Goal: Information Seeking & Learning: Learn about a topic

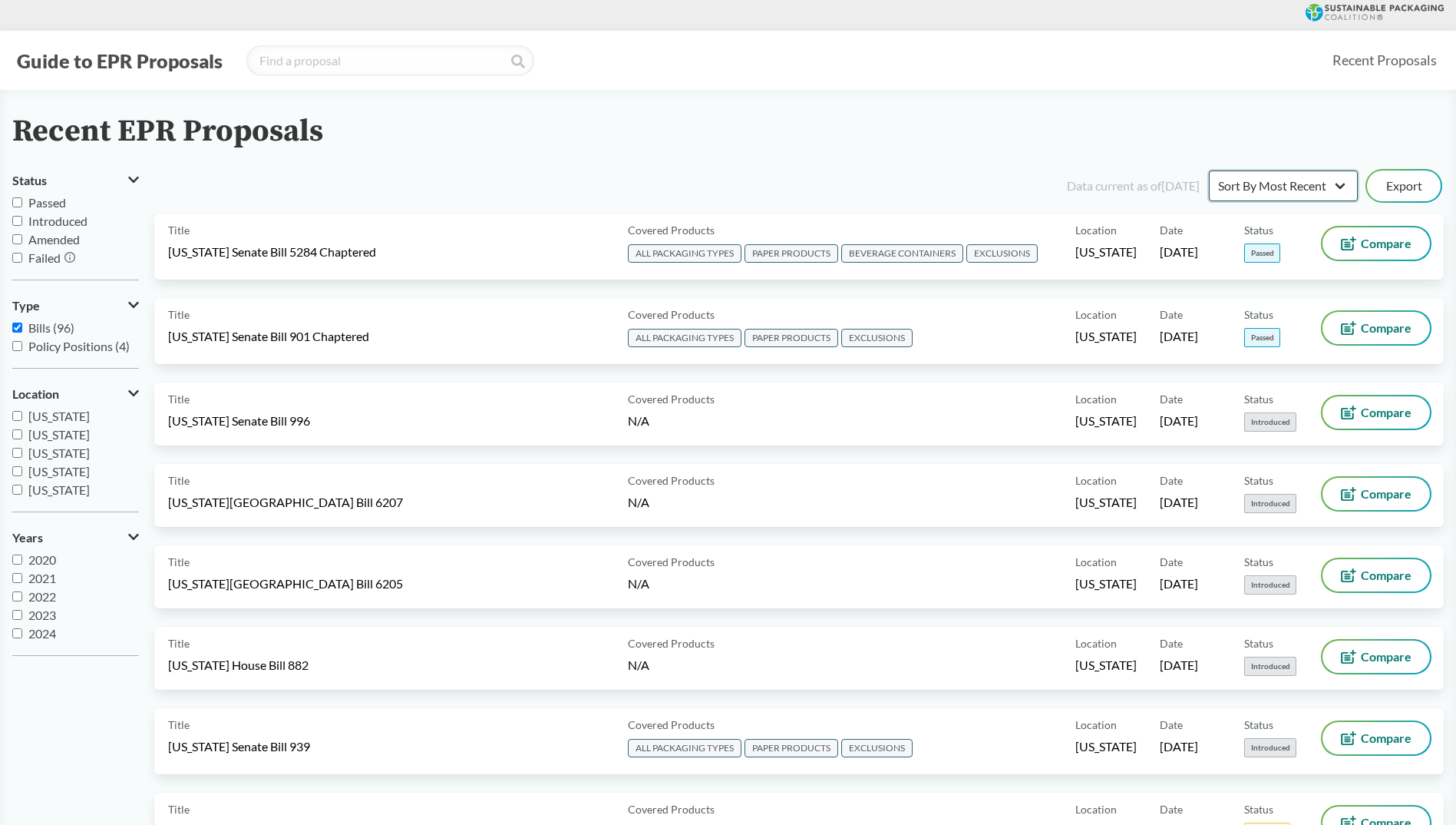
click at [1303, 187] on select "Sort By Most Recent Sort By Status" at bounding box center [1283, 185] width 149 height 30
select select "Sort By Status"
click at [1209, 171] on select "Sort By Most Recent Sort By Status" at bounding box center [1283, 185] width 149 height 30
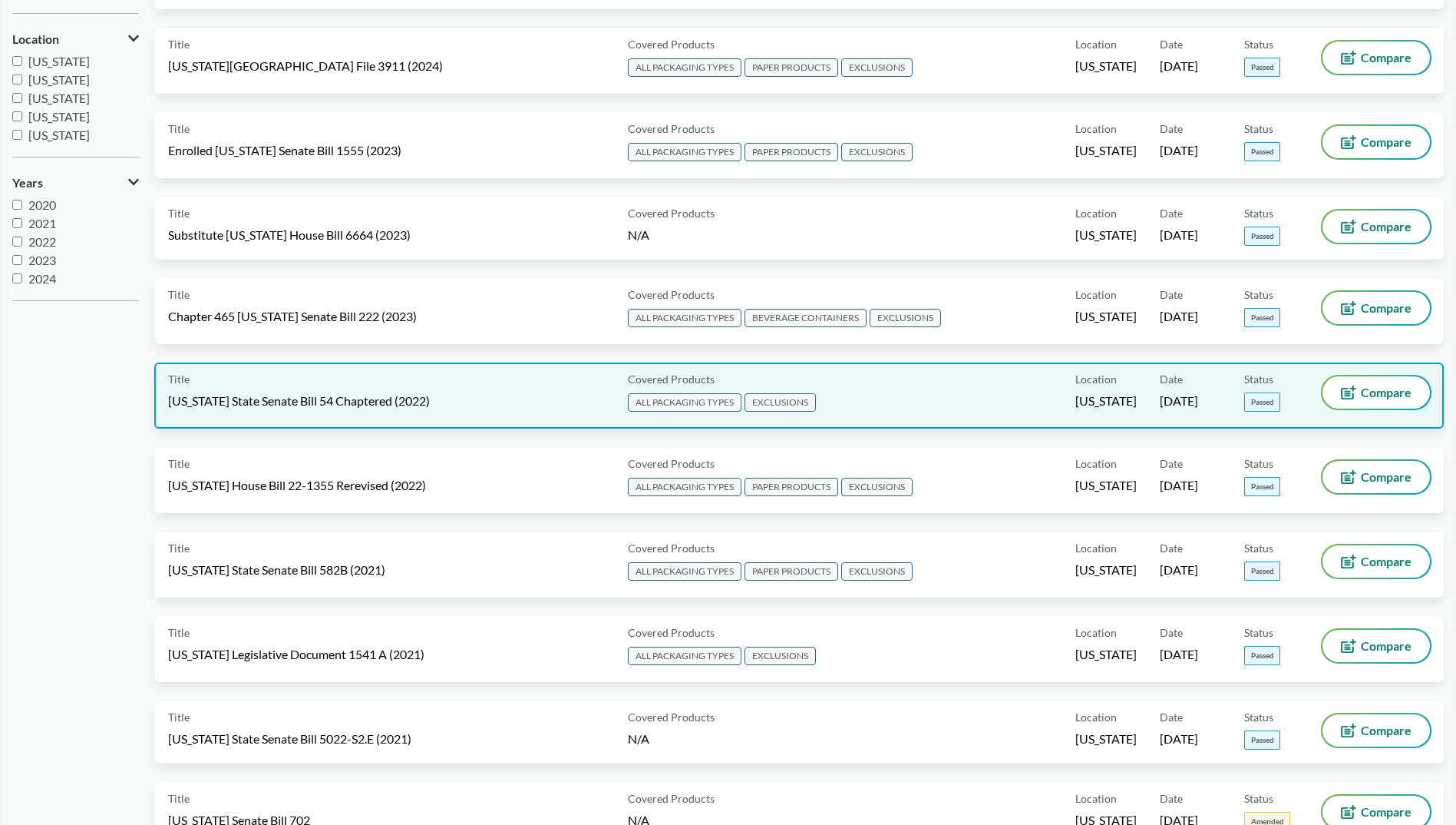
scroll to position [385, 0]
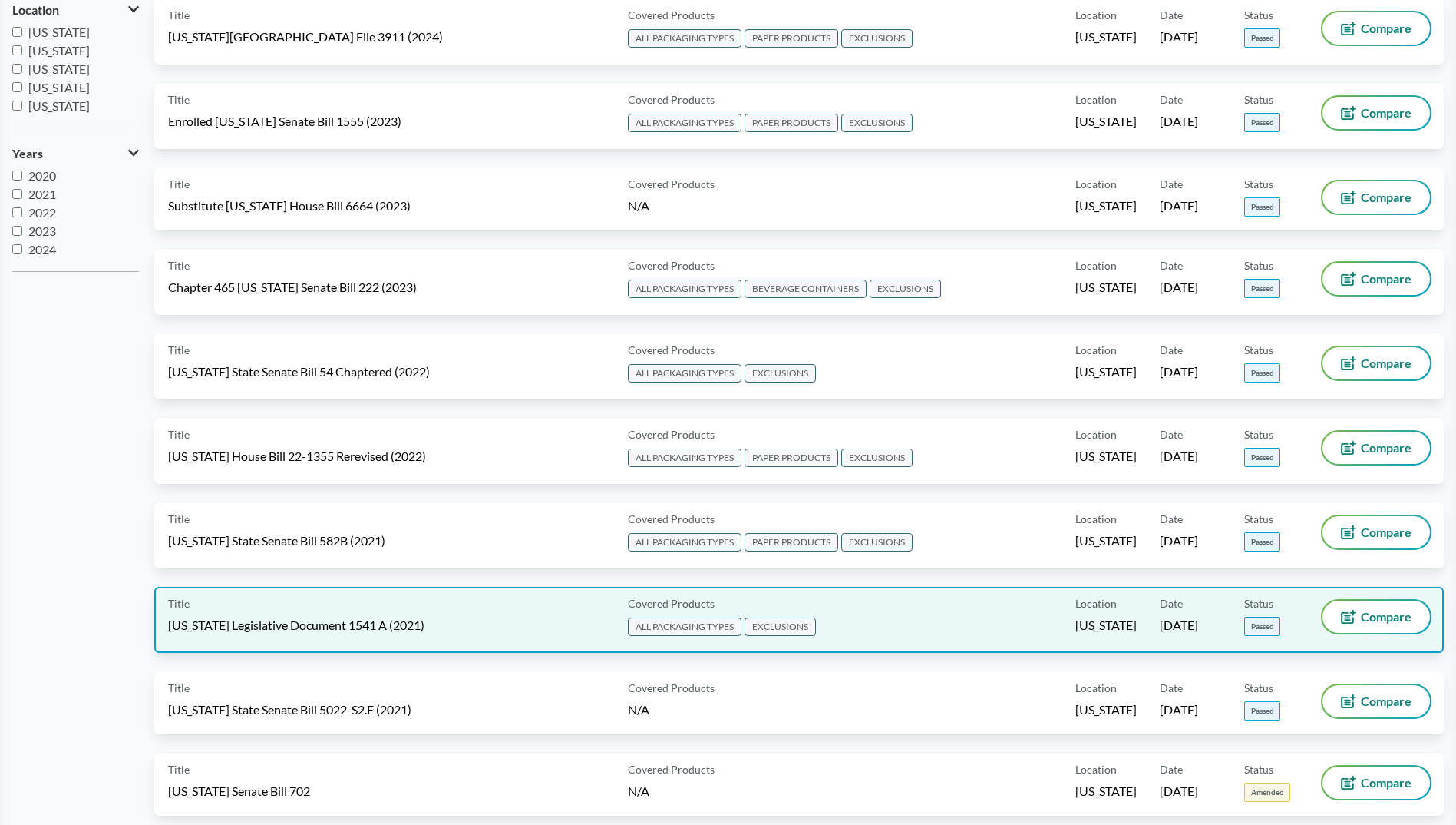
click at [341, 625] on span "Maine Legislative Document 1541 A (2021)" at bounding box center [296, 625] width 257 height 17
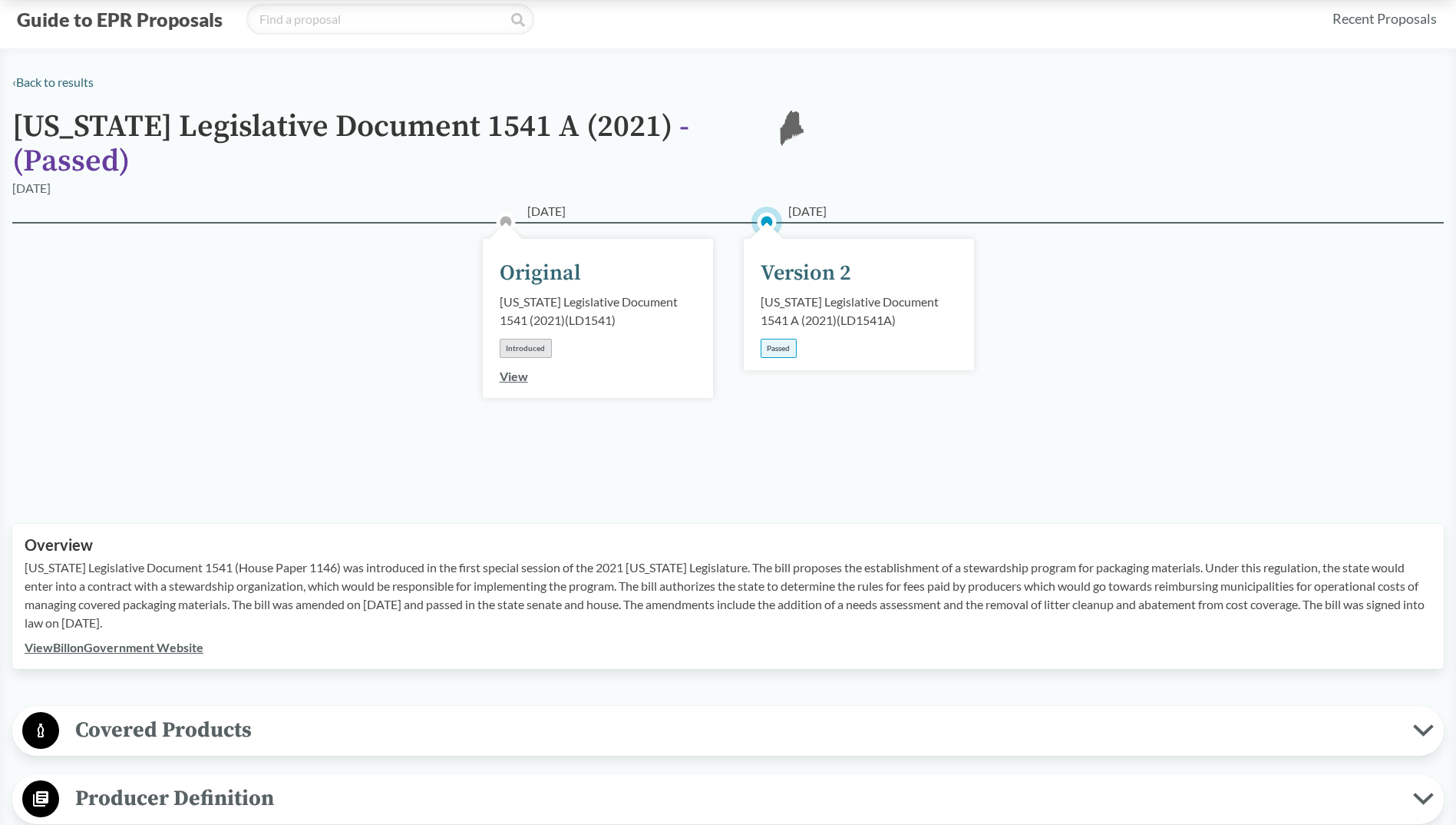
scroll to position [77, 0]
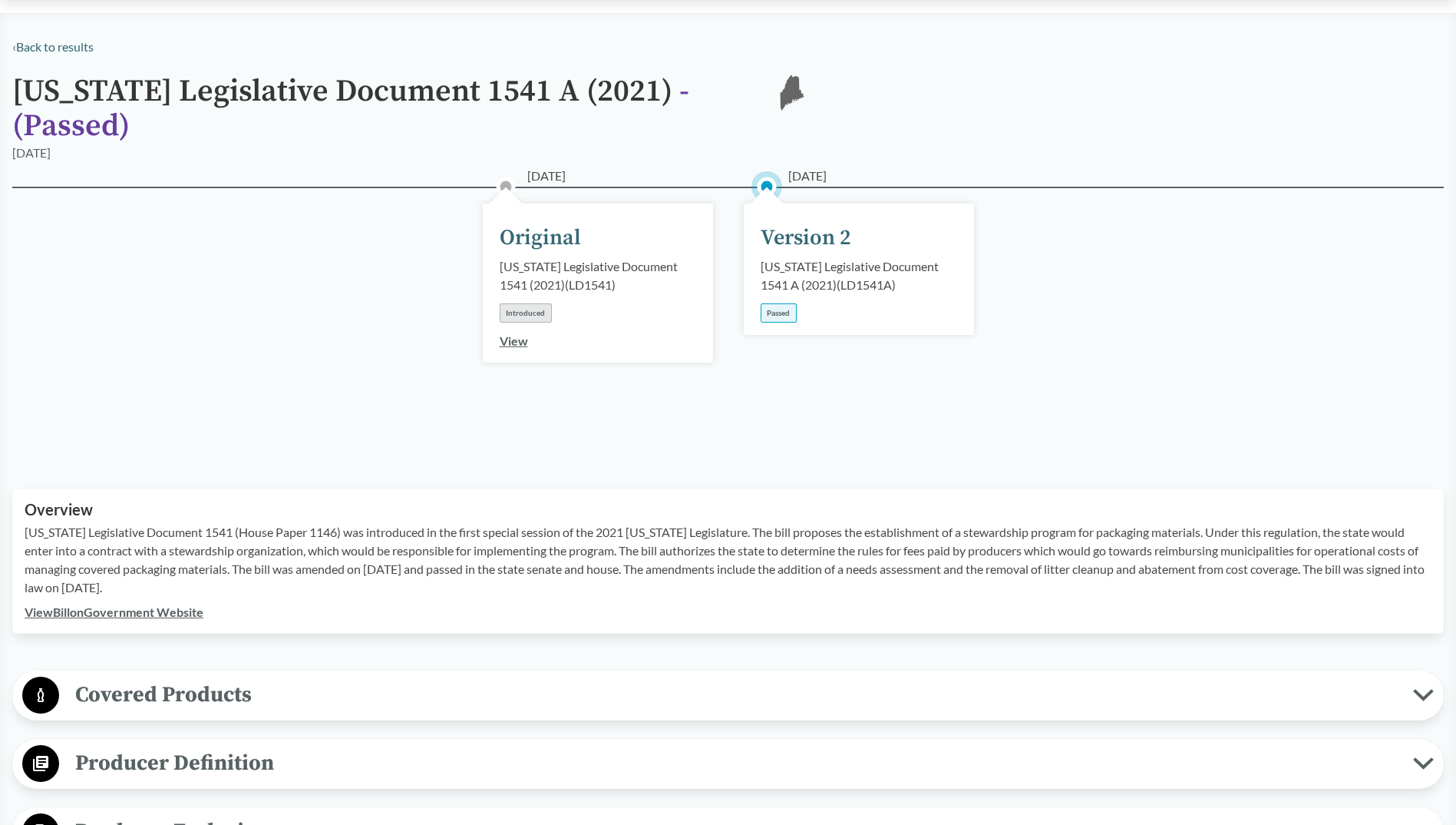
click at [266, 678] on span "Covered Products" at bounding box center [735, 695] width 1354 height 34
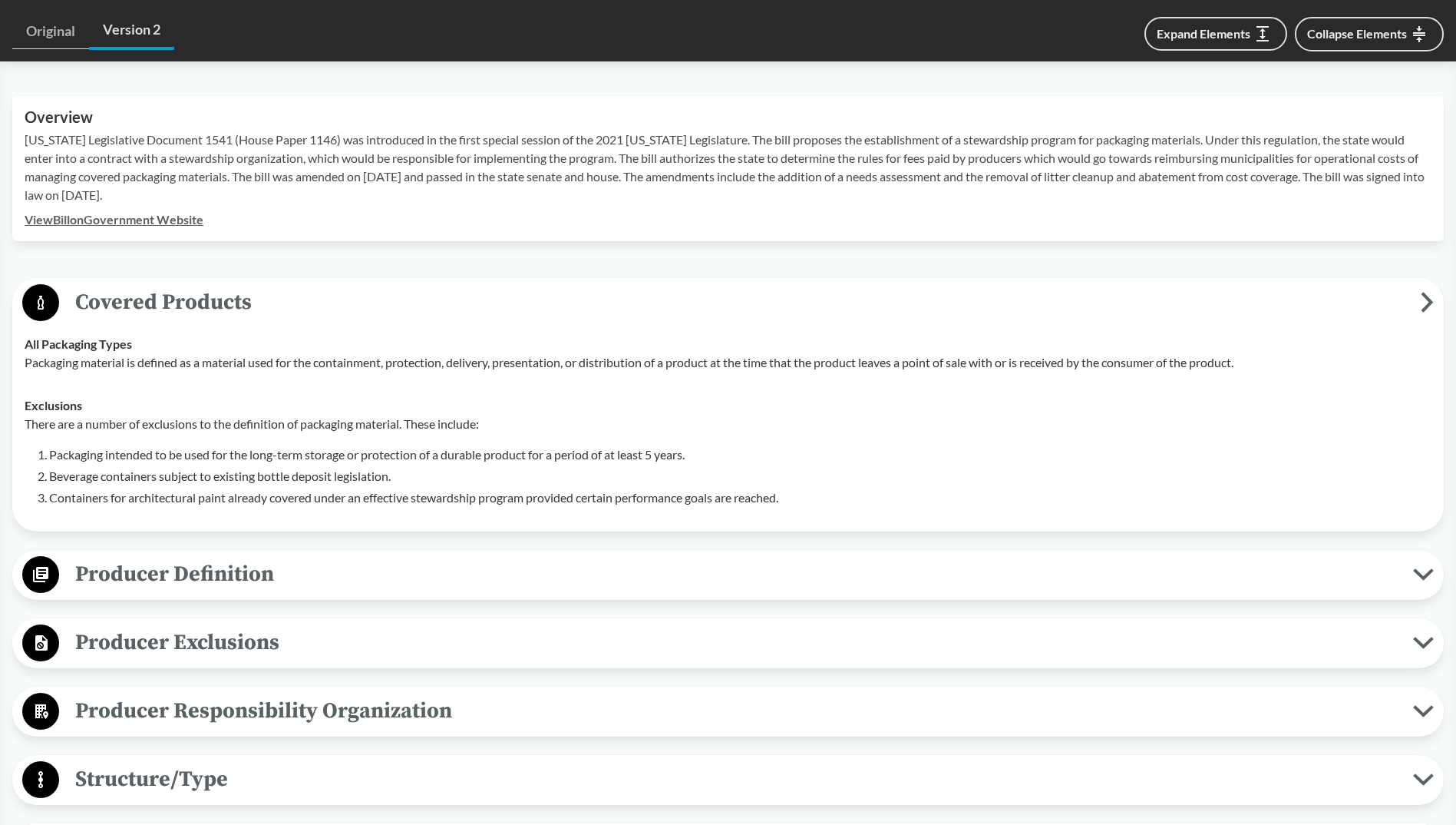
scroll to position [538, 0]
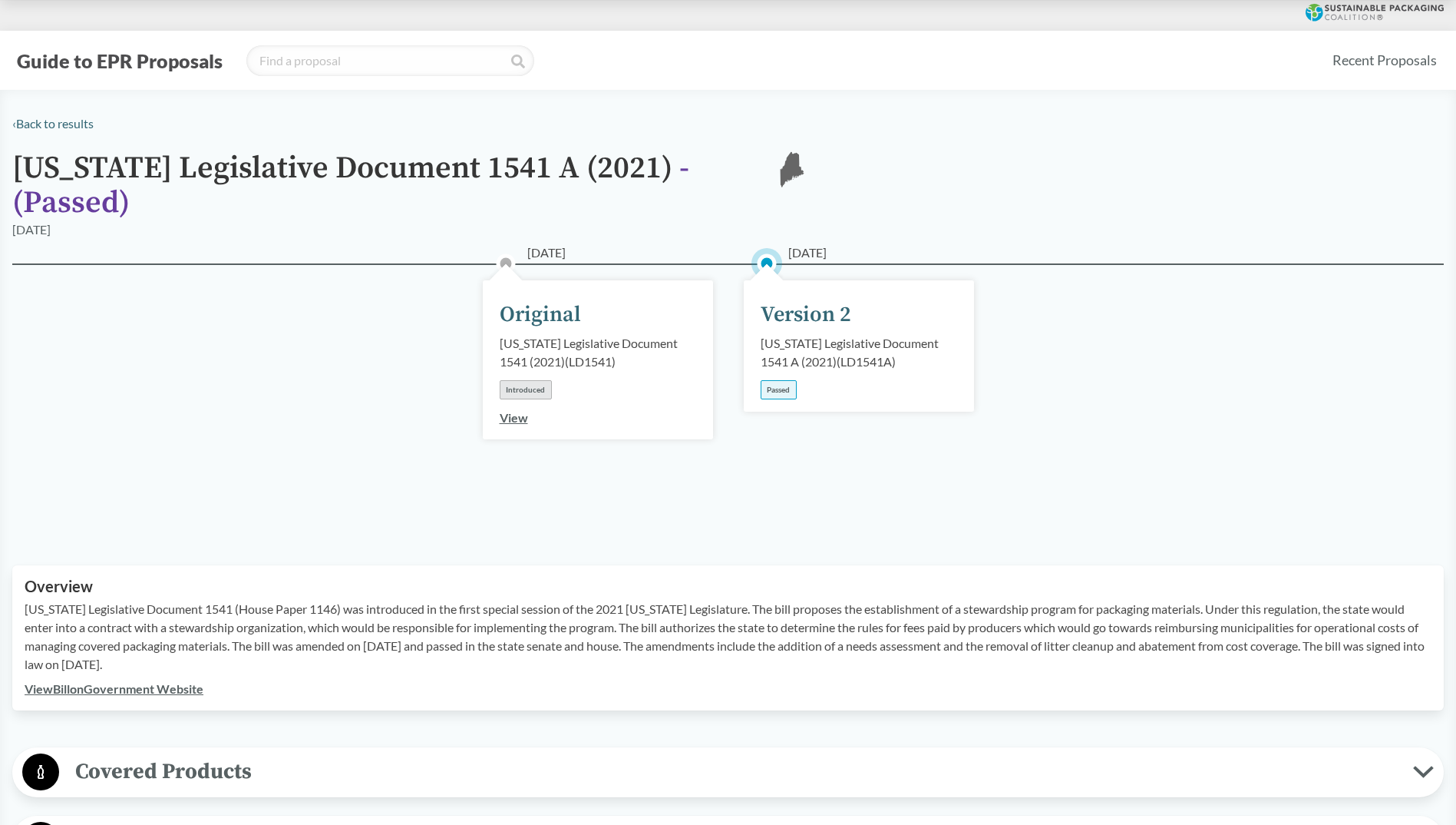
scroll to position [77, 0]
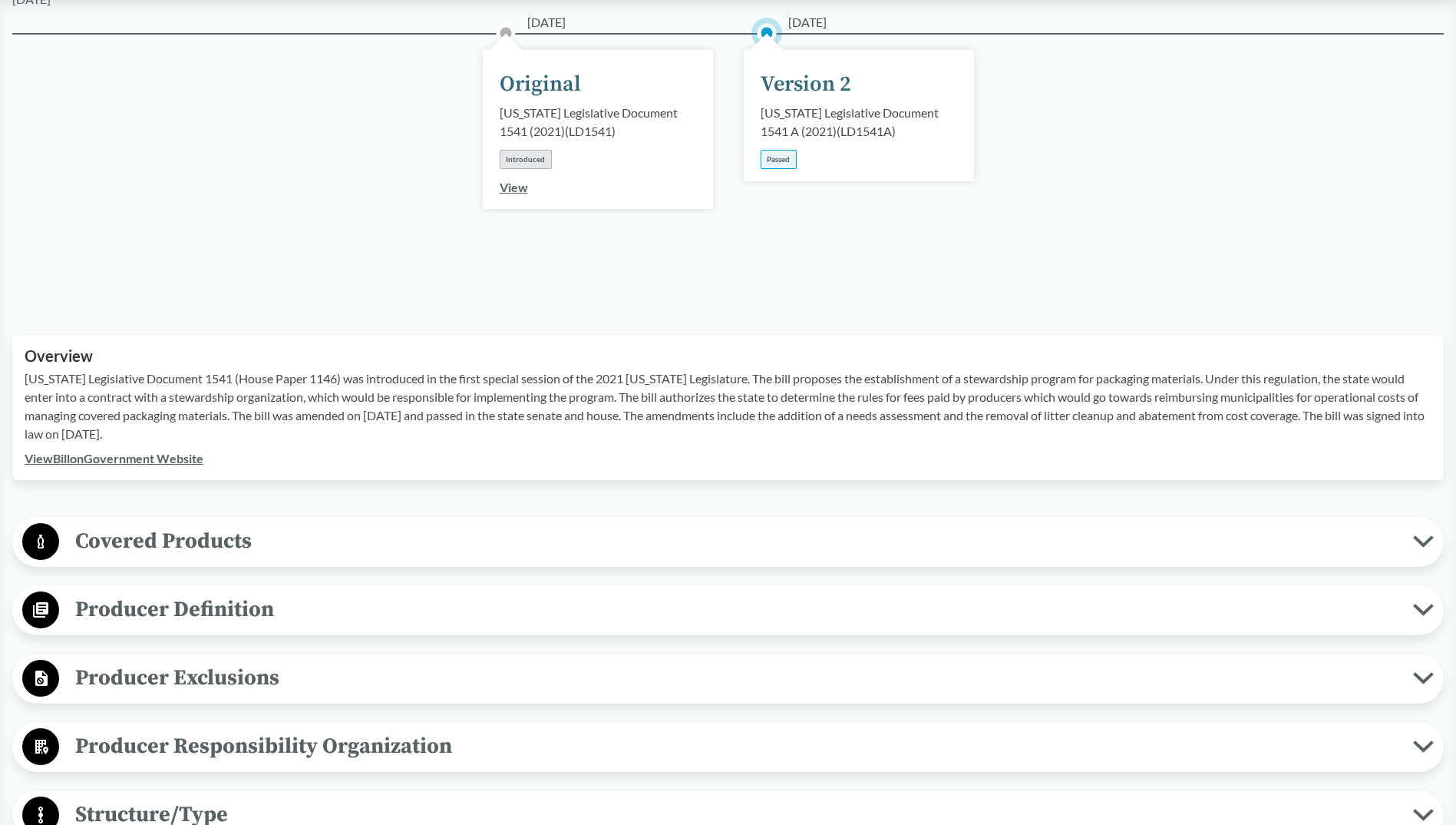
click at [260, 524] on span "Covered Products" at bounding box center [735, 541] width 1354 height 34
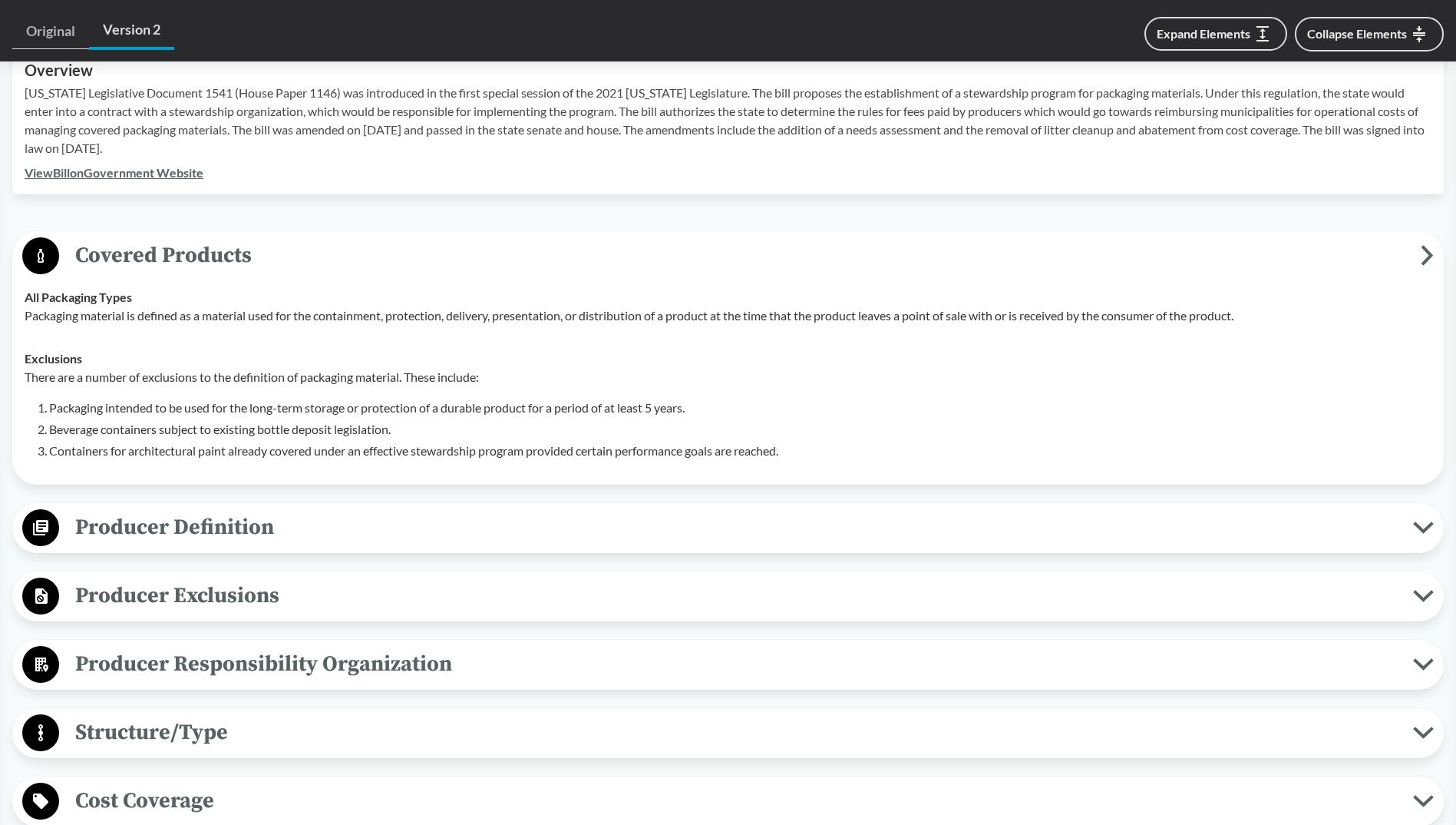
scroll to position [538, 0]
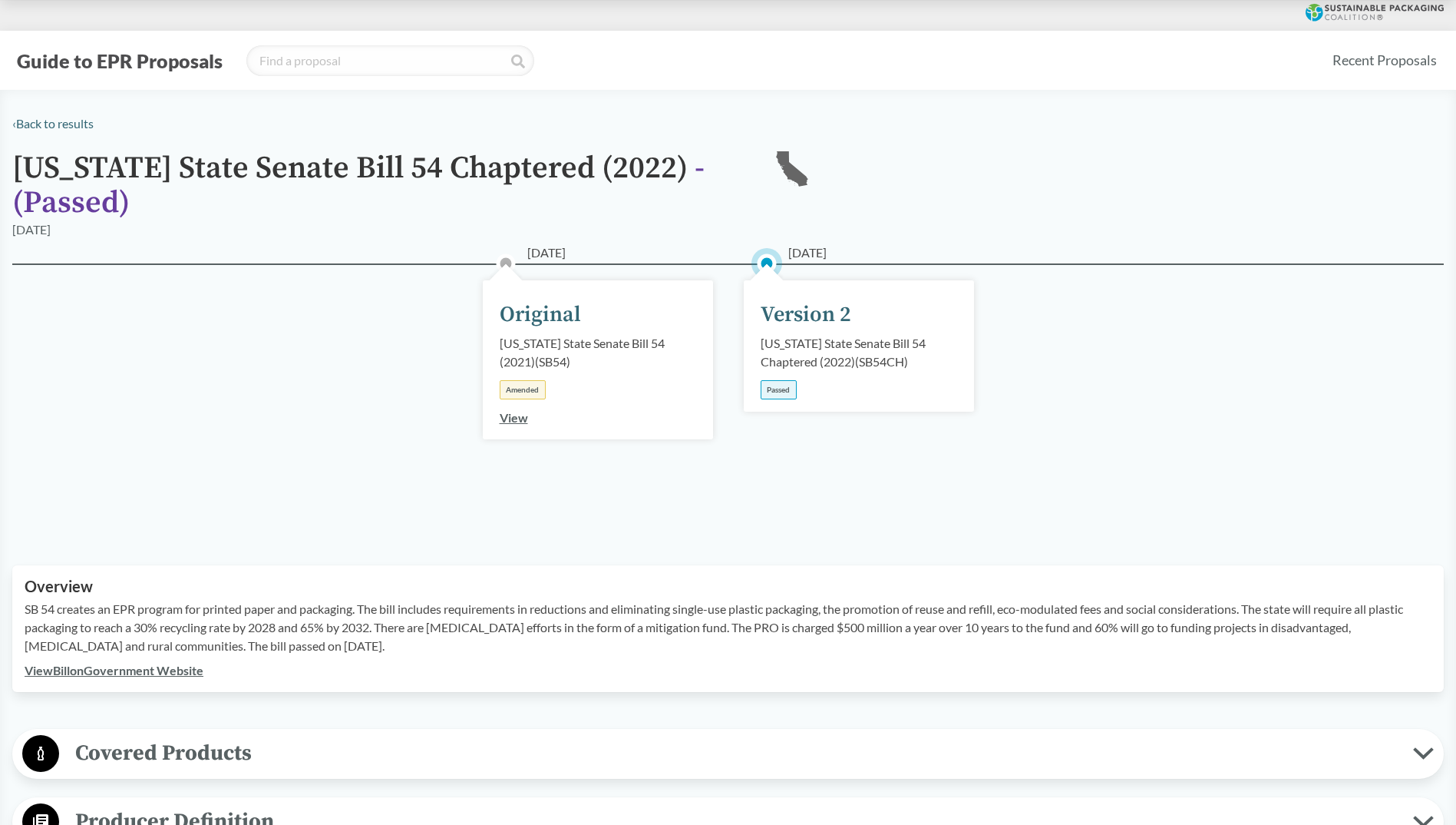
click at [205, 744] on span "Covered Products" at bounding box center [735, 752] width 1354 height 34
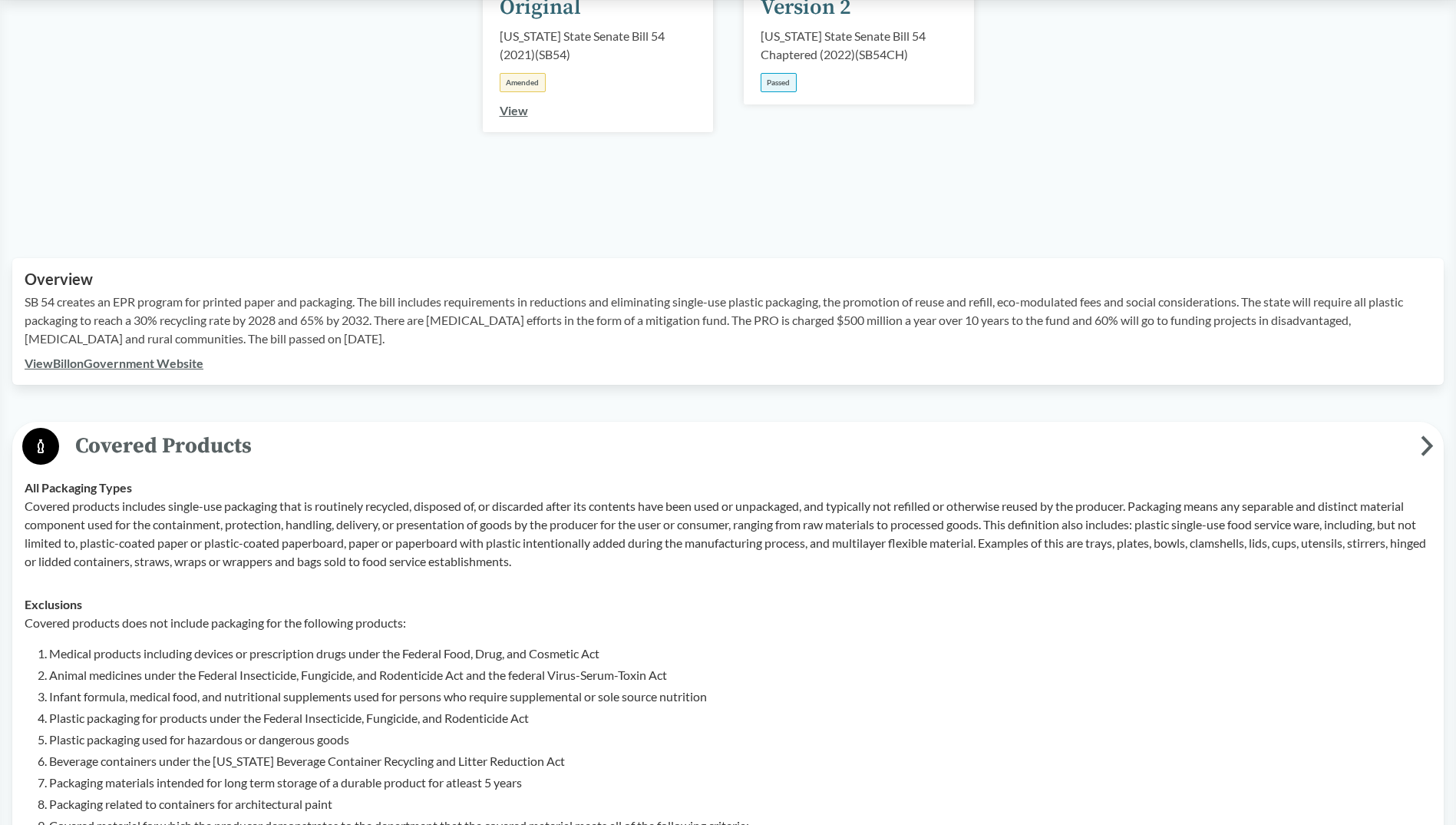
scroll to position [538, 0]
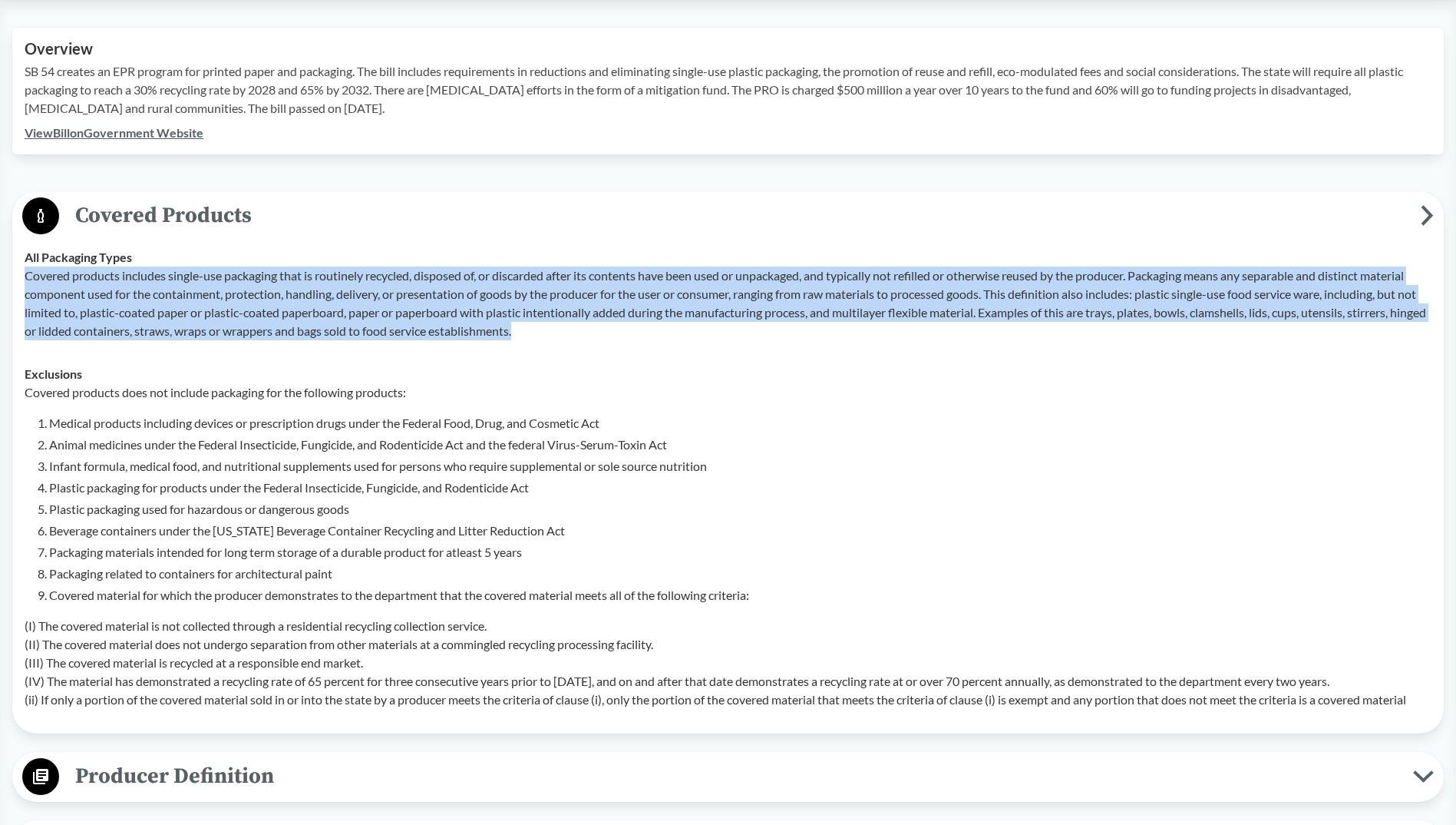
drag, startPoint x: 28, startPoint y: 274, endPoint x: 646, endPoint y: 331, distance: 620.6
click at [646, 331] on p "Covered products includes single-use packaging that is routinely recycled, disp…" at bounding box center [728, 303] width 1407 height 74
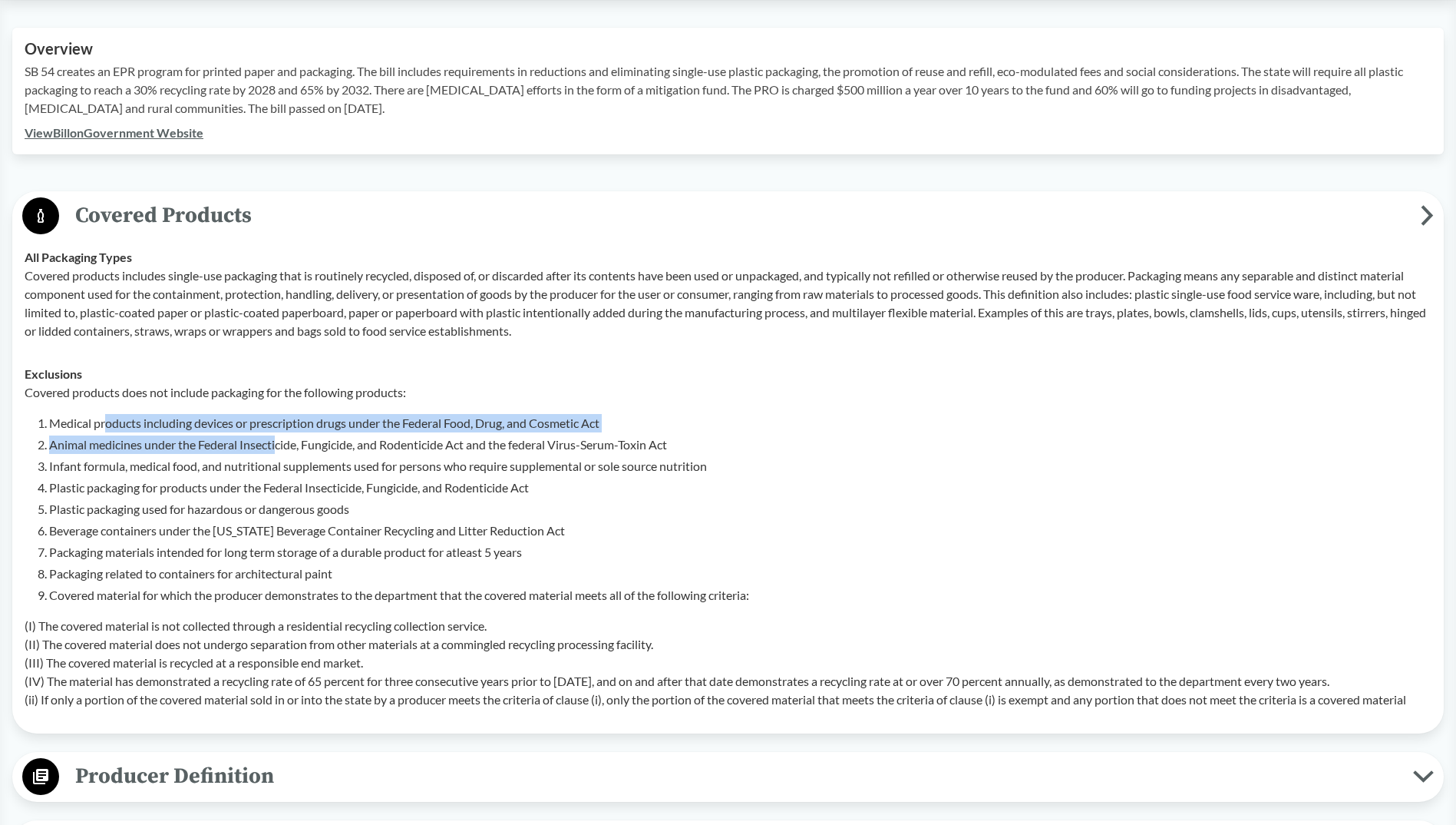
drag, startPoint x: 108, startPoint y: 420, endPoint x: 280, endPoint y: 447, distance: 174.1
click at [280, 447] on ol "Medical products including devices or prescription drugs under the Federal Food…" at bounding box center [740, 509] width 1382 height 190
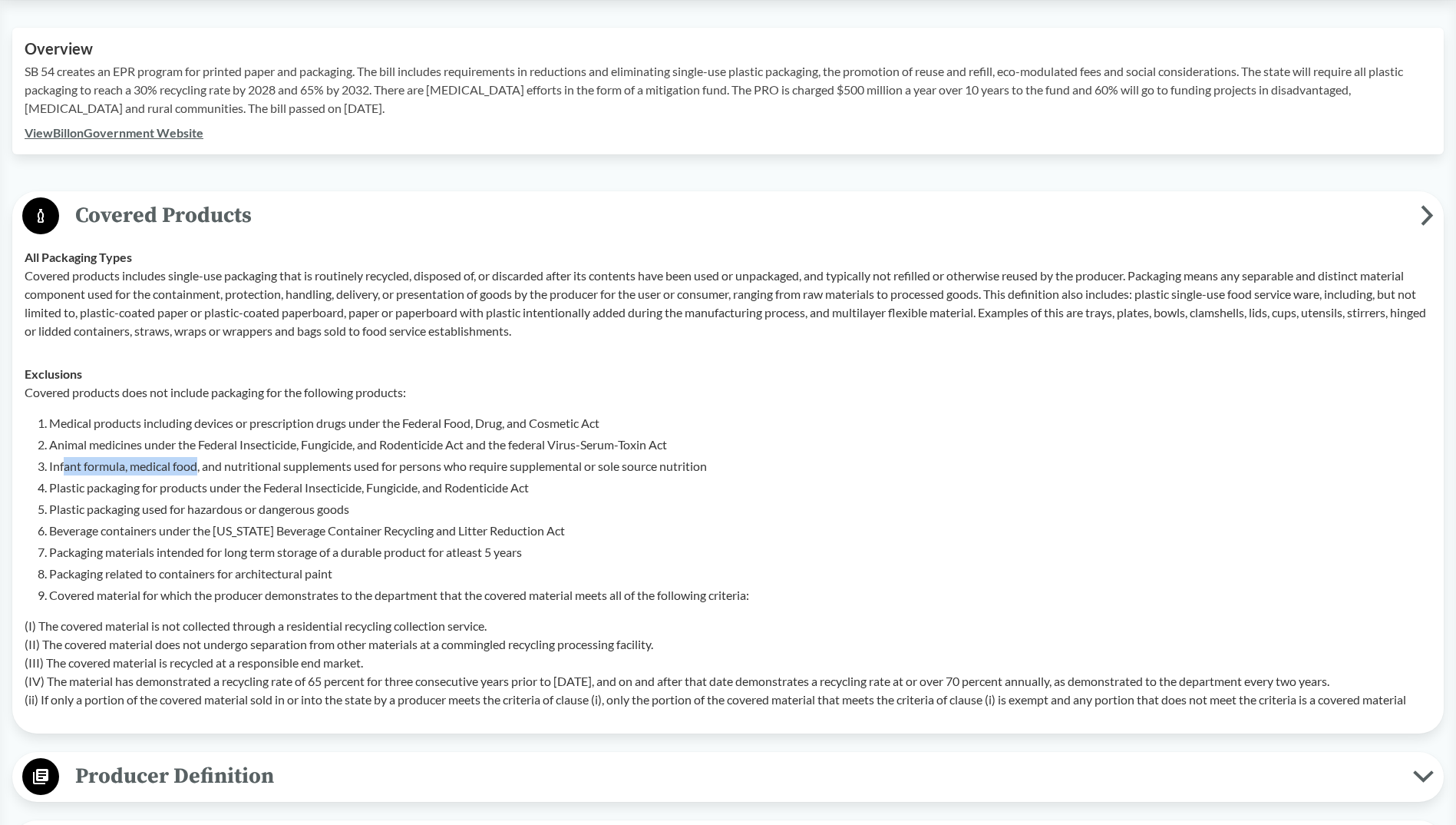
drag, startPoint x: 66, startPoint y: 466, endPoint x: 200, endPoint y: 466, distance: 134.0
click at [200, 466] on li "Infant formula, medical food, and nutritional supplements used for persons who …" at bounding box center [740, 466] width 1382 height 19
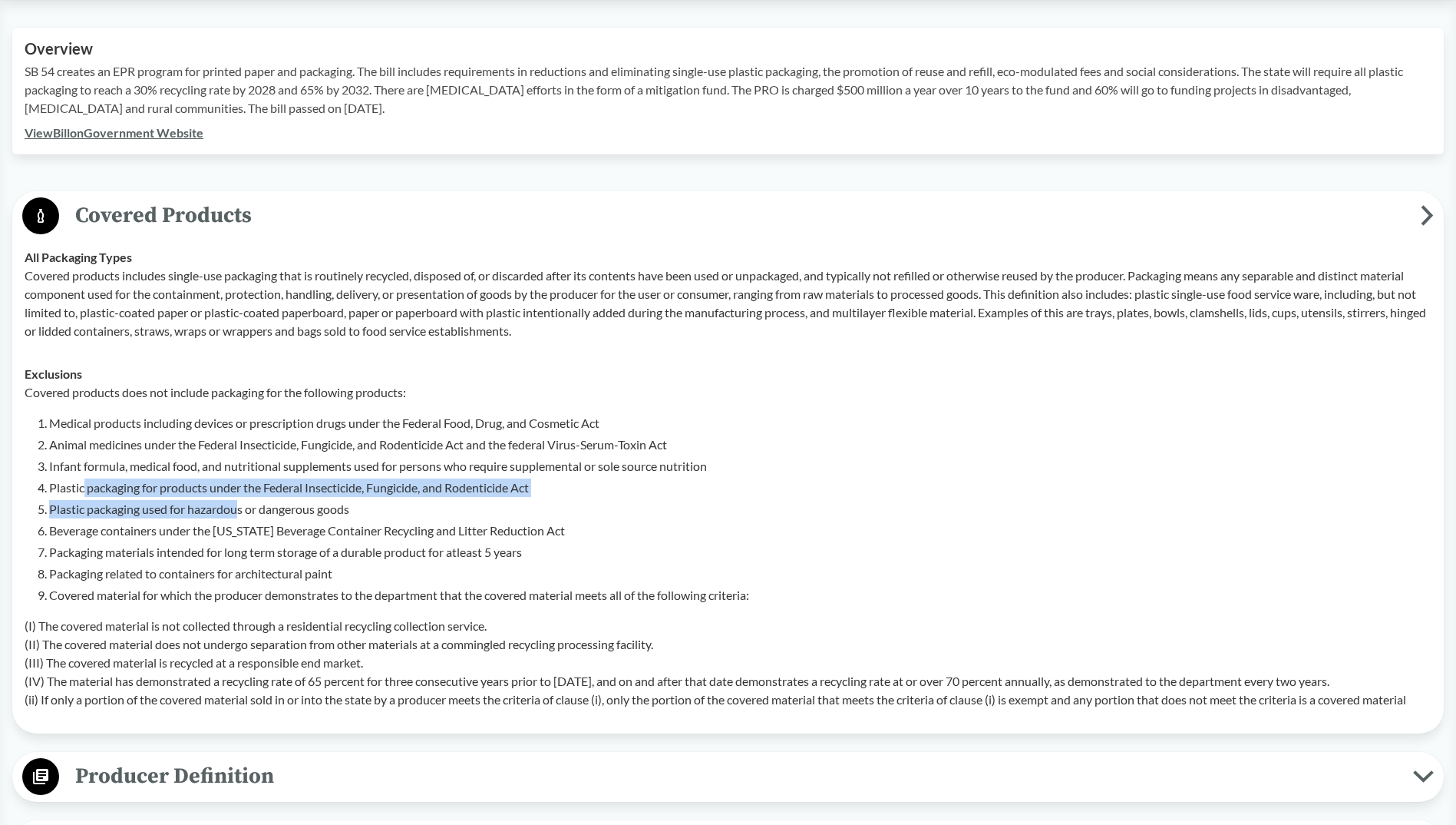
drag, startPoint x: 200, startPoint y: 466, endPoint x: 241, endPoint y: 502, distance: 54.6
click at [241, 502] on ol "Medical products including devices or prescription drugs under the Federal Food…" at bounding box center [740, 509] width 1382 height 190
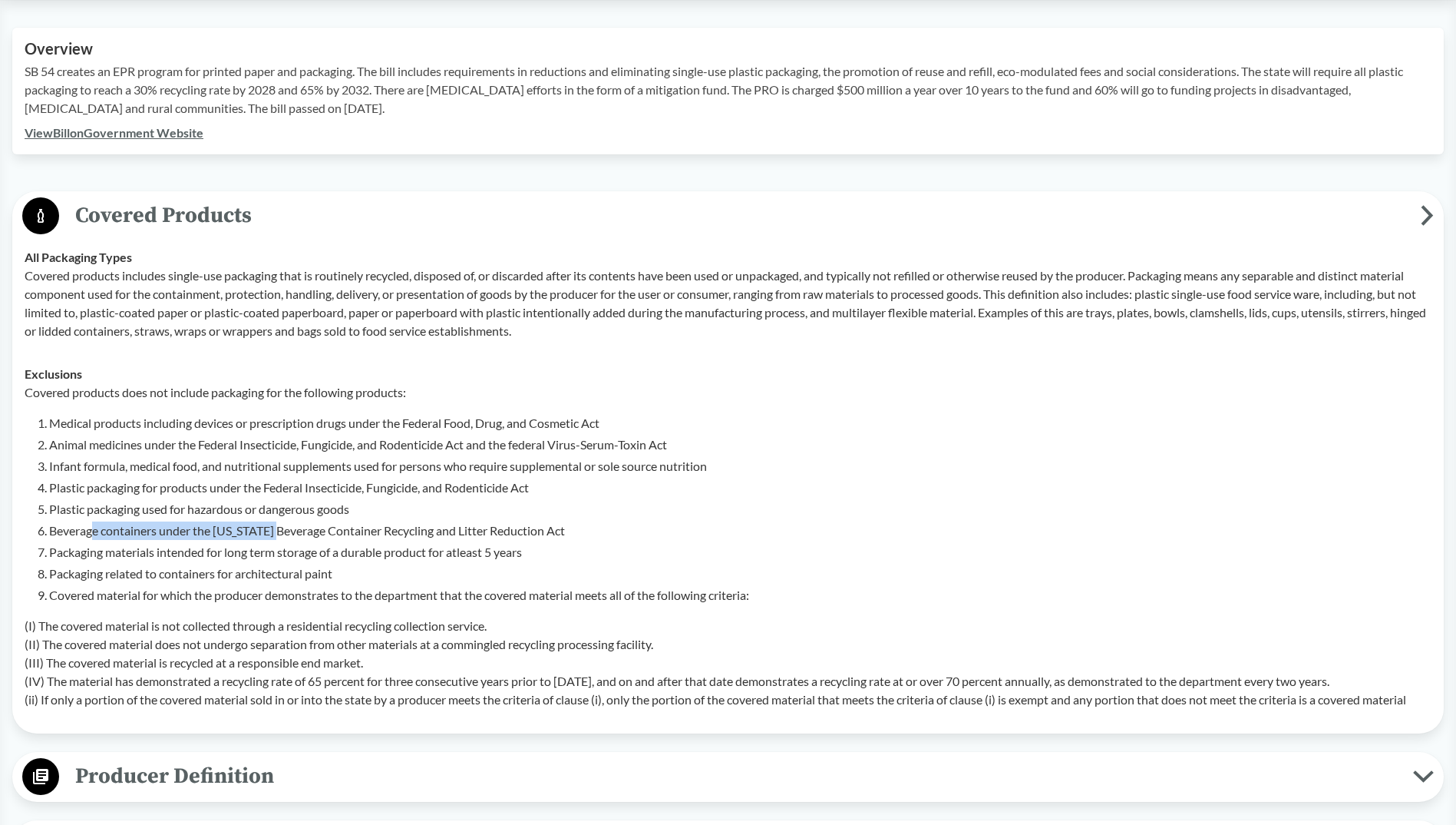
drag, startPoint x: 90, startPoint y: 526, endPoint x: 273, endPoint y: 534, distance: 183.2
click at [273, 534] on li "Beverage containers under the California Beverage Container Recycling and Litte…" at bounding box center [740, 531] width 1382 height 19
drag, startPoint x: 273, startPoint y: 534, endPoint x: 403, endPoint y: 514, distance: 131.5
click at [415, 514] on li "Plastic packaging used for hazardous or dangerous goods" at bounding box center [740, 509] width 1382 height 19
drag, startPoint x: 51, startPoint y: 509, endPoint x: 348, endPoint y: 513, distance: 297.0
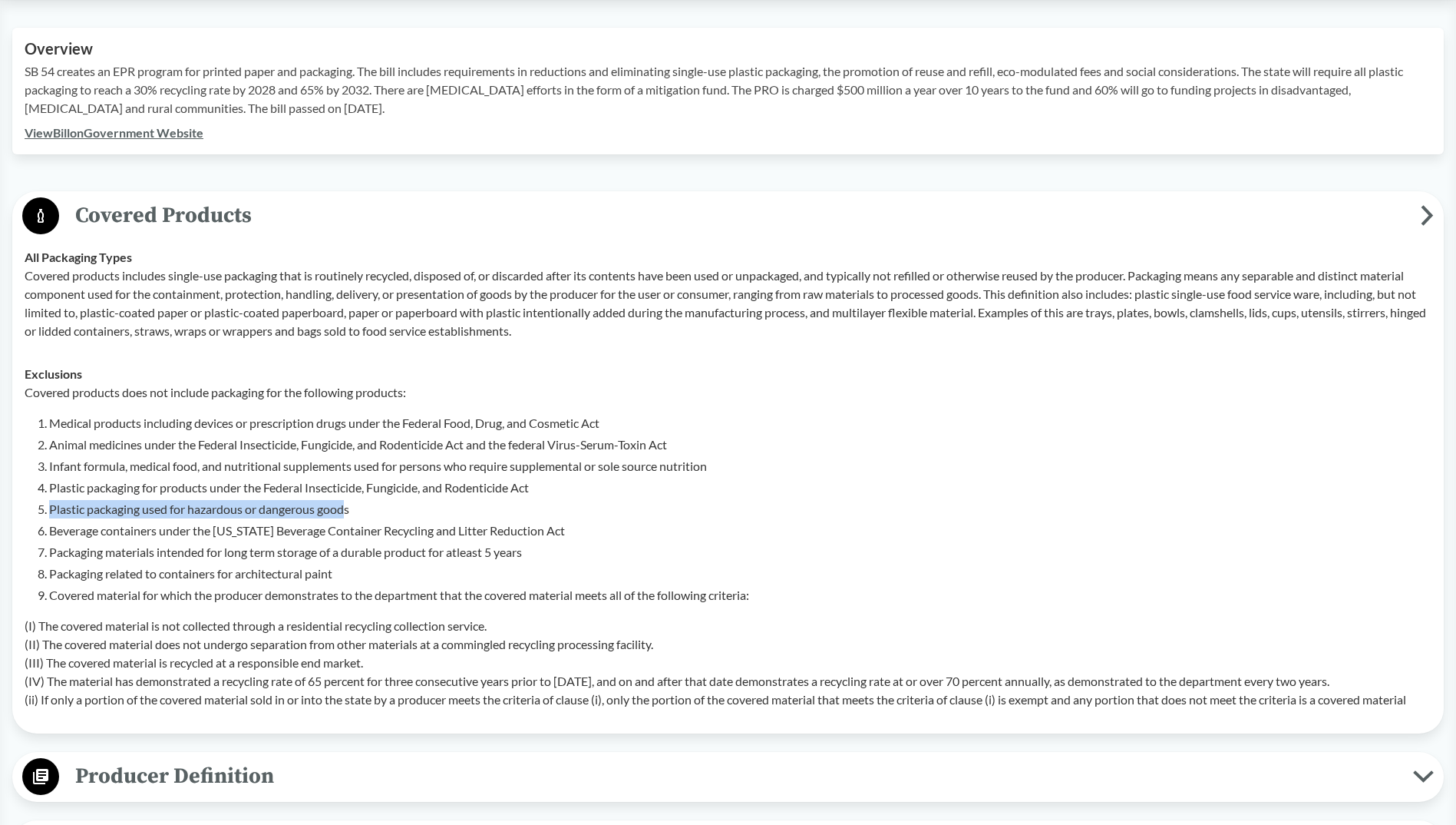
click at [348, 513] on li "Plastic packaging used for hazardous or dangerous goods" at bounding box center [740, 509] width 1382 height 19
drag, startPoint x: 348, startPoint y: 513, endPoint x: 406, endPoint y: 502, distance: 59.0
click at [406, 502] on li "Plastic packaging used for hazardous or dangerous goods" at bounding box center [740, 509] width 1382 height 19
drag, startPoint x: 356, startPoint y: 509, endPoint x: 45, endPoint y: 513, distance: 311.0
click at [49, 513] on li "Plastic packaging used for hazardous or dangerous goods" at bounding box center [740, 509] width 1382 height 19
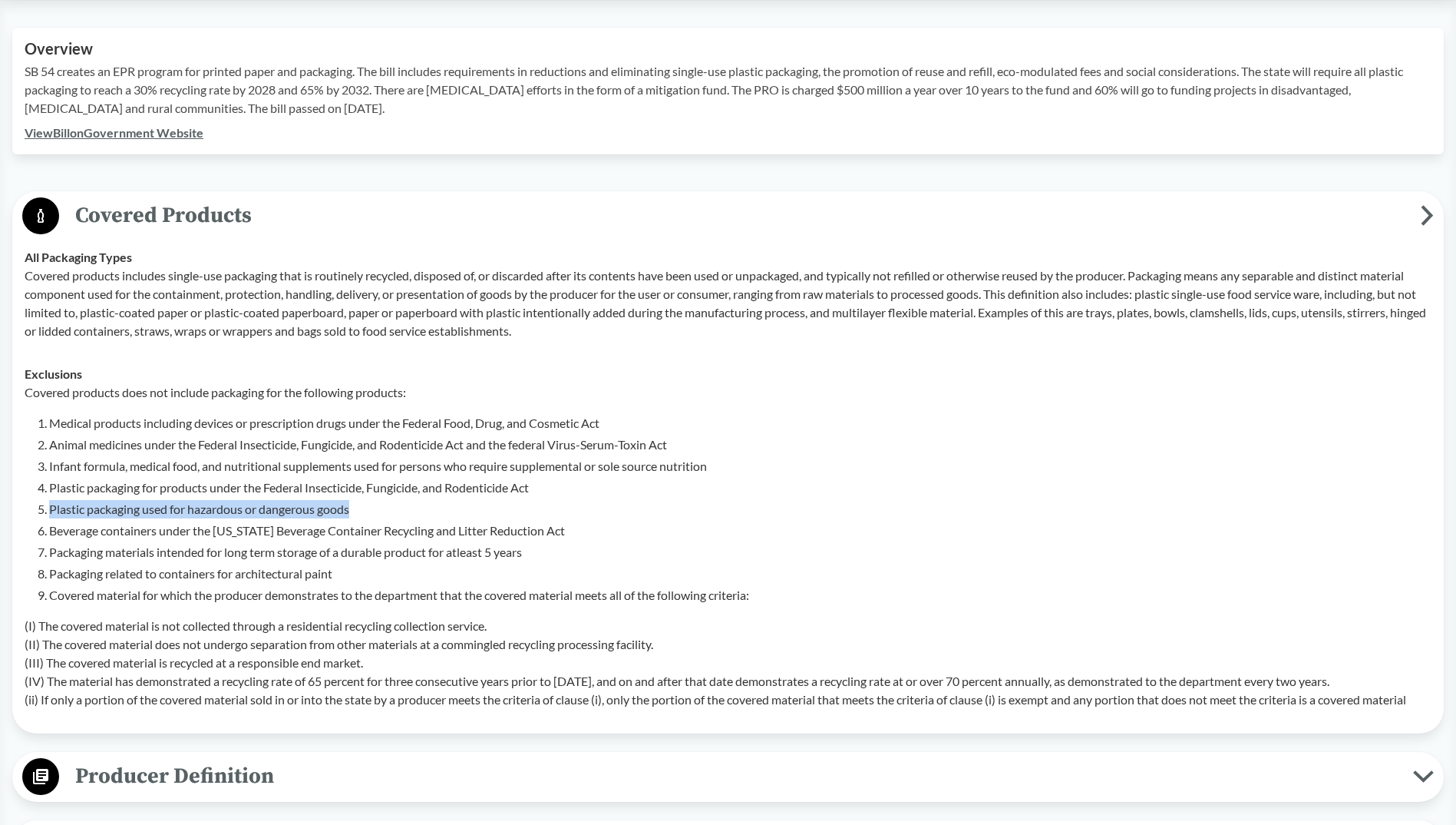
copy li "Plastic packaging used for hazardous or dangerous goods"
drag, startPoint x: 146, startPoint y: 533, endPoint x: 330, endPoint y: 533, distance: 184.0
click at [330, 533] on li "Beverage containers under the California Beverage Container Recycling and Litte…" at bounding box center [740, 531] width 1382 height 19
drag, startPoint x: 330, startPoint y: 533, endPoint x: 313, endPoint y: 579, distance: 49.0
click at [313, 579] on ol "Medical products including devices or prescription drugs under the Federal Food…" at bounding box center [740, 509] width 1382 height 190
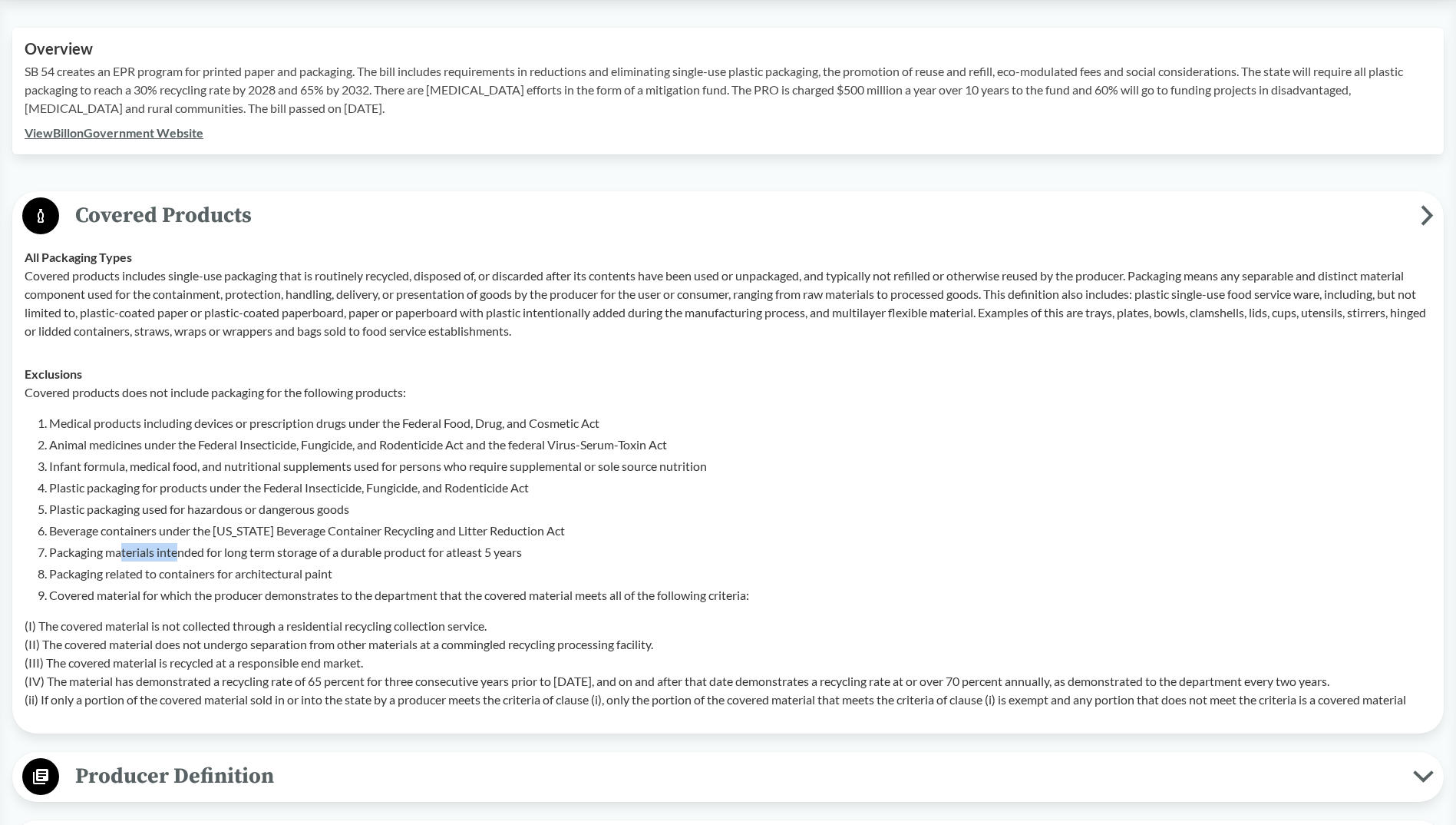
drag, startPoint x: 140, startPoint y: 553, endPoint x: 178, endPoint y: 553, distance: 38.0
click at [178, 553] on li "Packaging materials intended for long term storage of a durable product for atl…" at bounding box center [740, 552] width 1382 height 19
drag, startPoint x: 178, startPoint y: 553, endPoint x: 187, endPoint y: 574, distance: 22.8
click at [187, 574] on li "Packaging related to containers for architectural paint" at bounding box center [740, 574] width 1382 height 19
click at [176, 599] on li "Covered material for which the producer demonstrates to the department that the…" at bounding box center [740, 594] width 1382 height 19
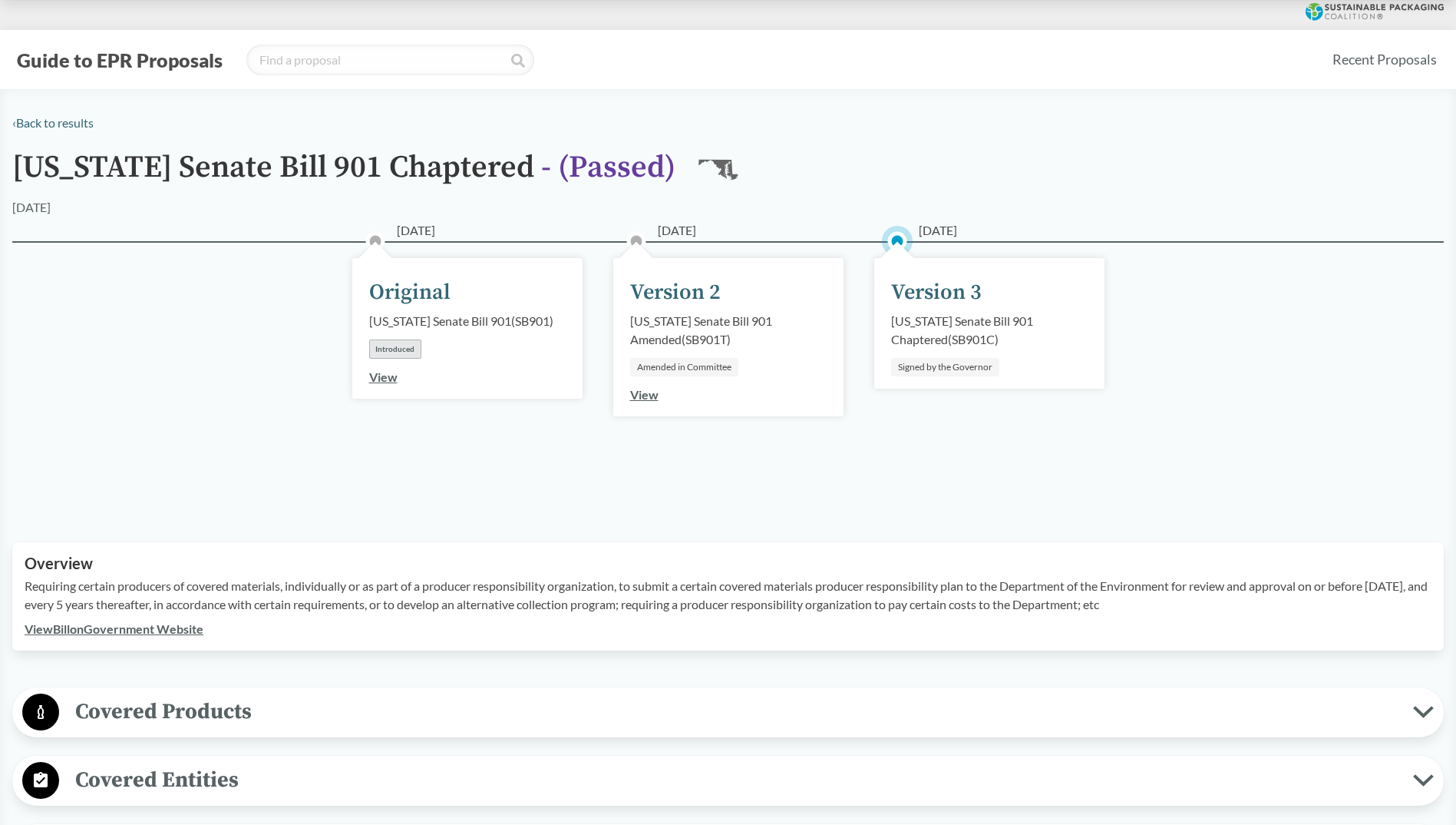
scroll to position [385, 0]
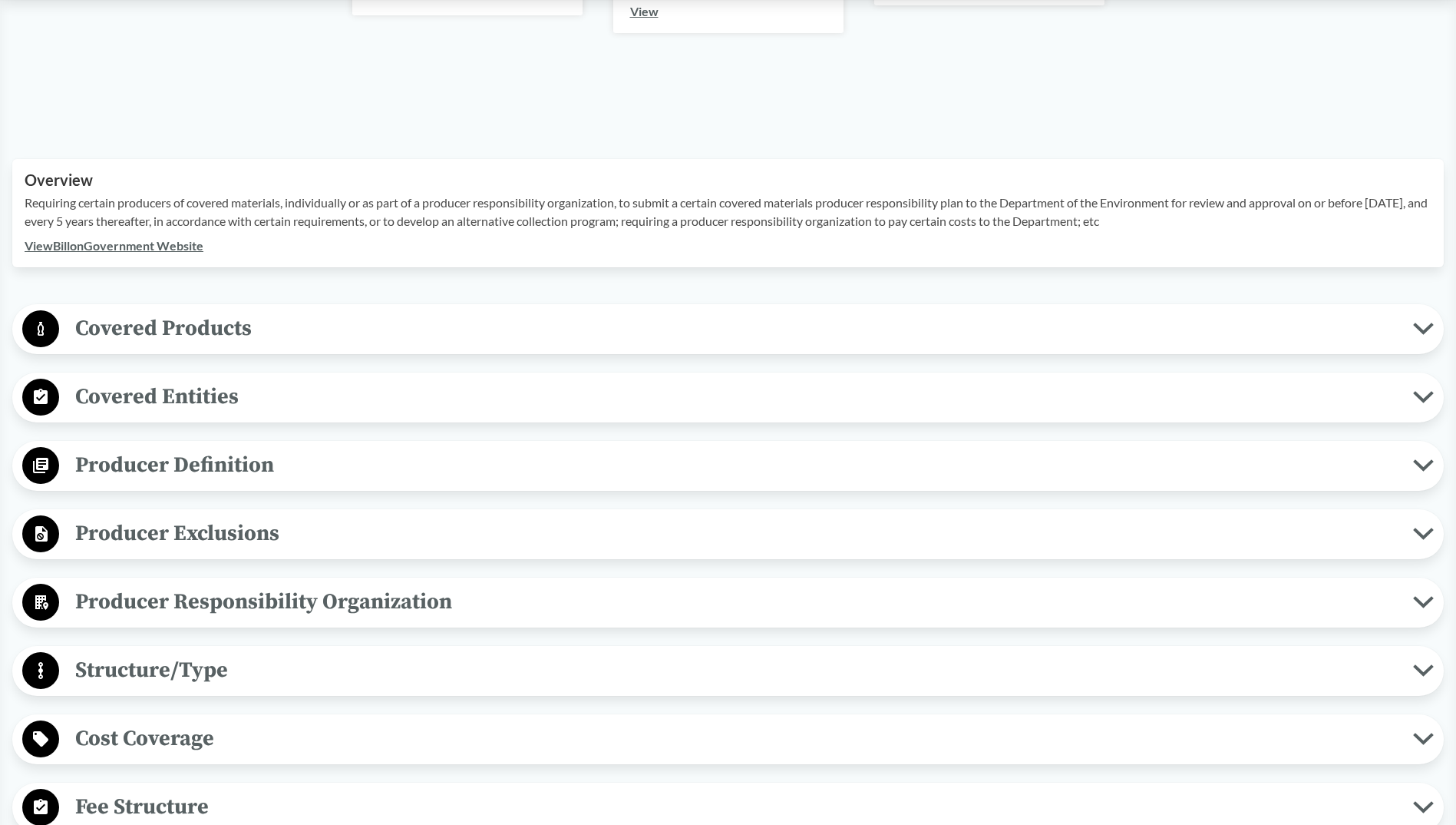
click at [772, 288] on div "‹ Back to results Maryland Senate Bill 901 Chaptered - ( Passed ) MD 05/13/2025…" at bounding box center [728, 657] width 1456 height 1854
click at [767, 305] on div "Covered Products All Packaging Types Covered material type means a singular and…" at bounding box center [728, 329] width 1431 height 50
click at [759, 327] on span "Covered Products" at bounding box center [735, 328] width 1354 height 34
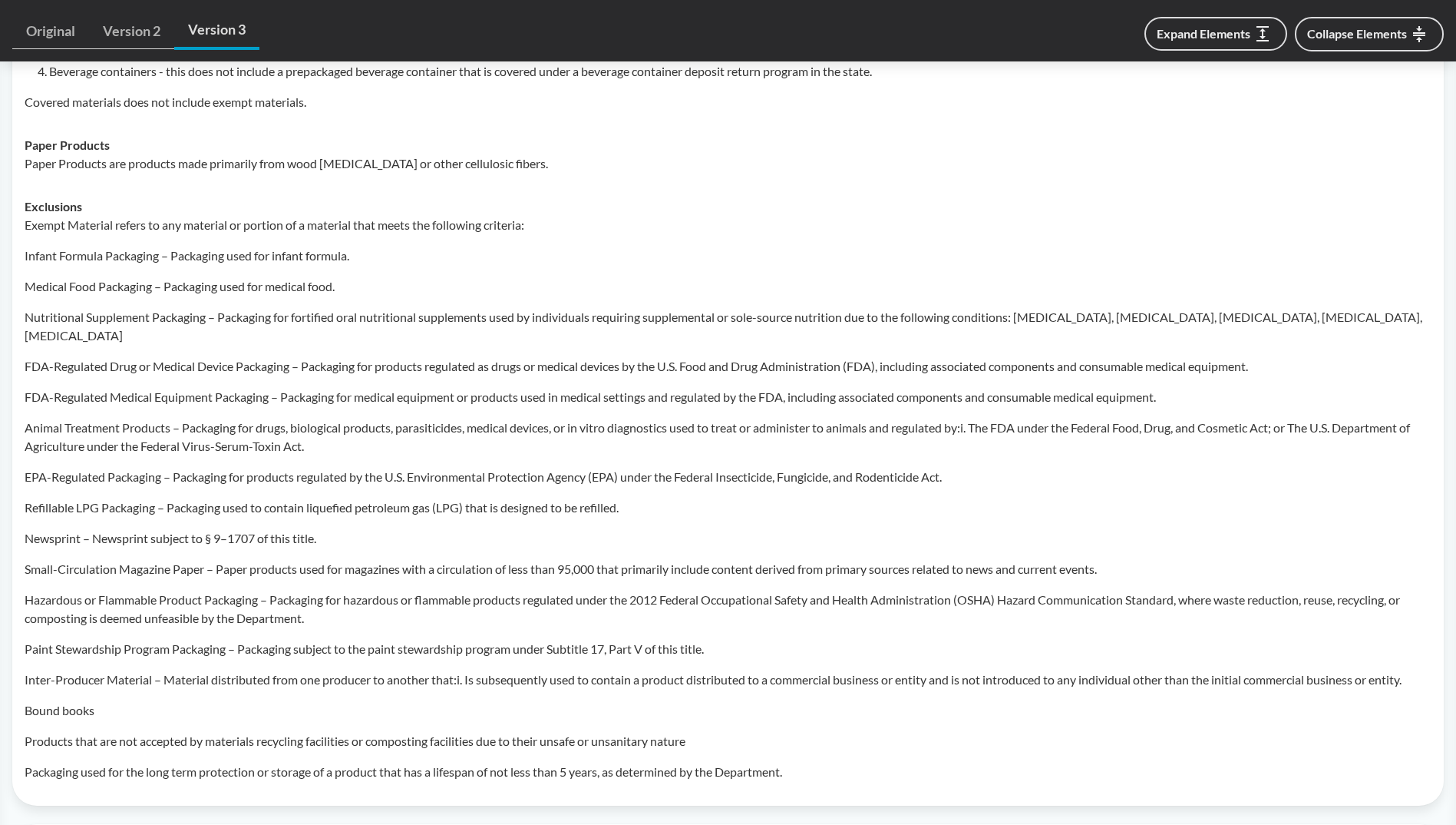
scroll to position [1153, 0]
